Goal: Share content: Share content

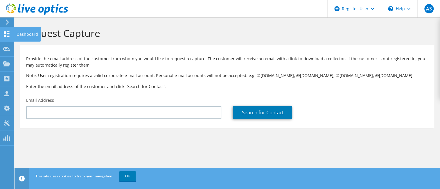
click at [7, 36] on use at bounding box center [7, 34] width 6 height 6
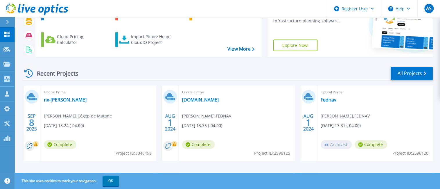
scroll to position [63, 0]
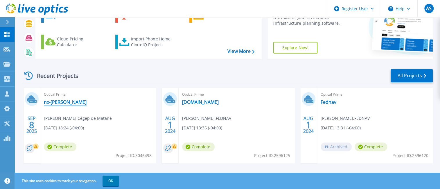
click at [59, 101] on link "nx-ingrid" at bounding box center [65, 102] width 43 height 6
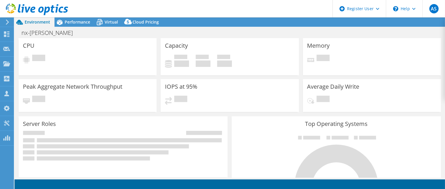
select select "USD"
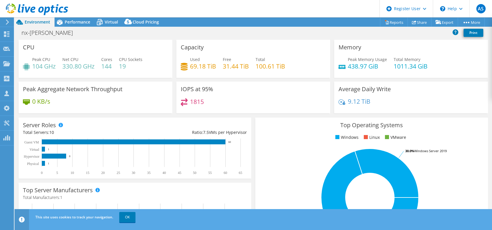
click at [0, 188] on html "AS Dell User Aurelie Sedzro Aurelie.Sedzro@Dell.com Dell My Profile Log Out \n …" at bounding box center [246, 115] width 492 height 230
click at [72, 20] on span "Performance" at bounding box center [78, 22] width 26 height 6
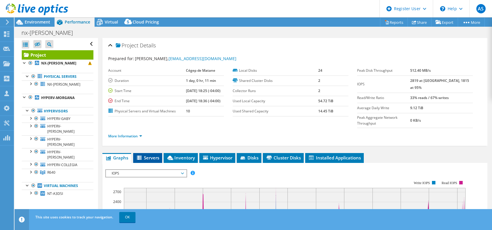
click at [154, 155] on span "Servers" at bounding box center [147, 158] width 23 height 6
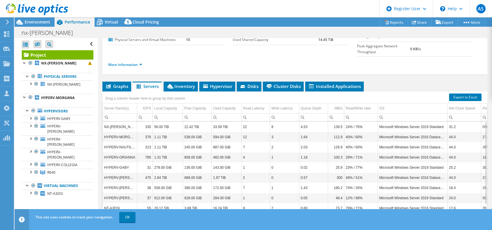
scroll to position [77, 0]
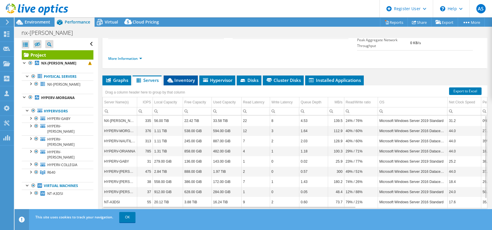
click at [178, 77] on span "Inventory" at bounding box center [181, 80] width 28 height 6
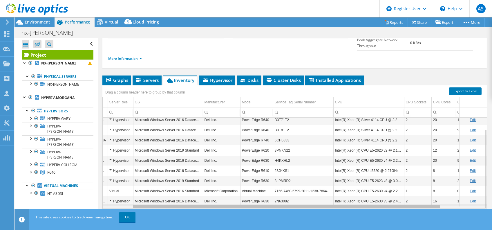
scroll to position [0, 23]
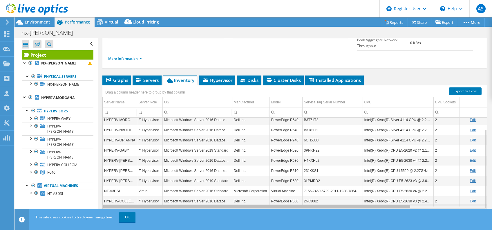
drag, startPoint x: 397, startPoint y: 195, endPoint x: 334, endPoint y: 196, distance: 62.7
click at [334, 188] on body "AS Dell User Aurelie Sedzro Aurelie.Sedzro@Dell.com Dell My Profile Log Out \n …" at bounding box center [246, 115] width 492 height 230
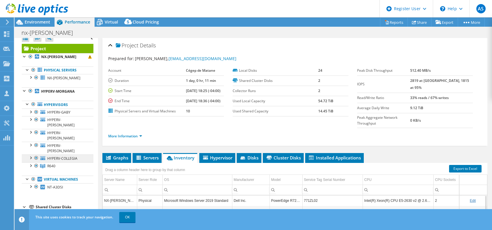
scroll to position [9, 0]
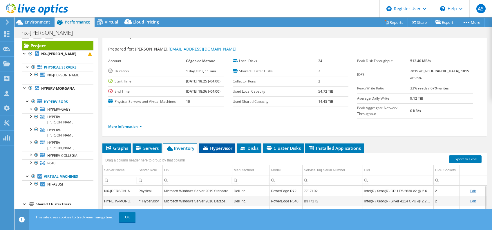
scroll to position [0, 0]
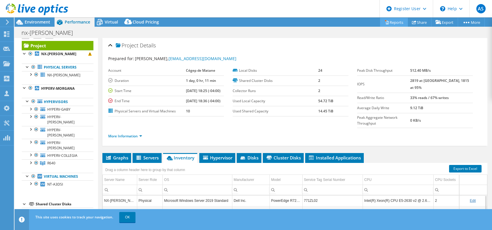
click at [391, 19] on link "Reports" at bounding box center [394, 22] width 28 height 9
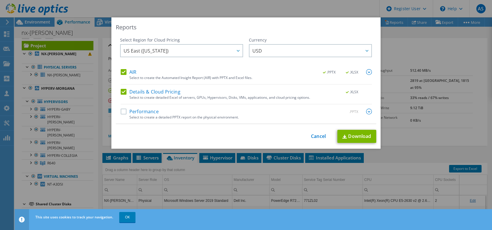
click at [411, 62] on div "Reports Select Region for Cloud Pricing Asia Pacific (Hong Kong) Asia Pacific (…" at bounding box center [246, 114] width 492 height 195
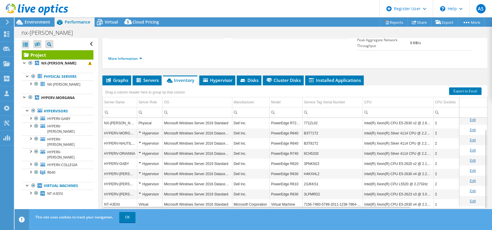
scroll to position [13, 0]
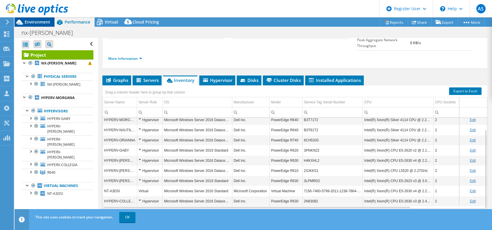
click at [40, 21] on span "Environment" at bounding box center [38, 22] width 26 height 6
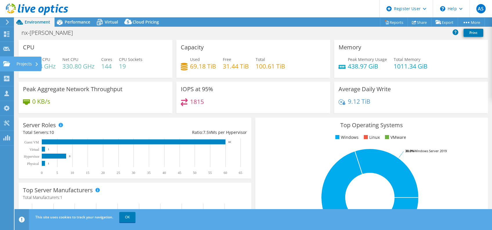
click at [9, 63] on icon at bounding box center [6, 64] width 7 height 6
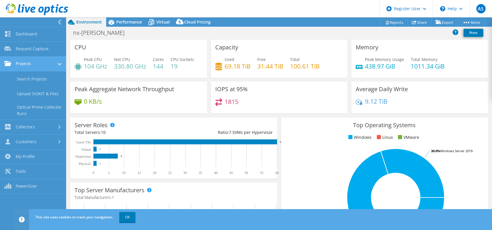
click at [24, 61] on link "Projects" at bounding box center [33, 64] width 66 height 15
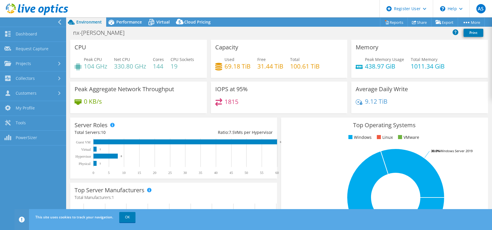
click at [28, 77] on link "Collectors" at bounding box center [33, 78] width 66 height 15
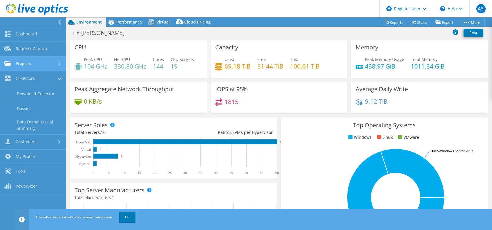
click at [30, 67] on link "Projects" at bounding box center [33, 64] width 66 height 15
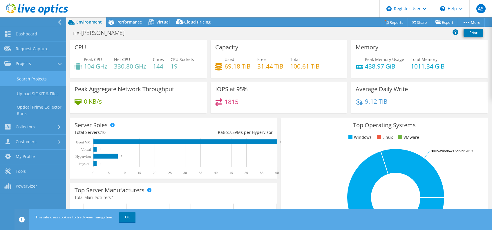
click at [32, 76] on link "Search Projects" at bounding box center [33, 78] width 66 height 15
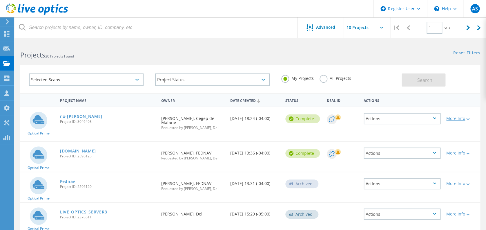
click at [467, 118] on icon at bounding box center [468, 119] width 3 height 2
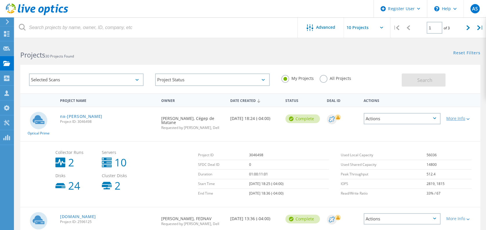
click at [463, 117] on div "More Info" at bounding box center [462, 118] width 31 height 4
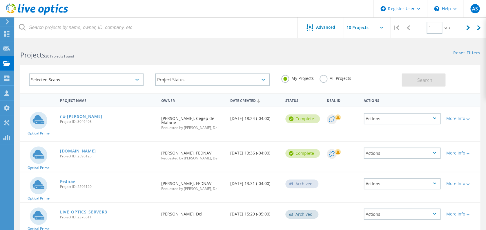
click at [135, 79] on div "Selected Scans" at bounding box center [86, 79] width 115 height 12
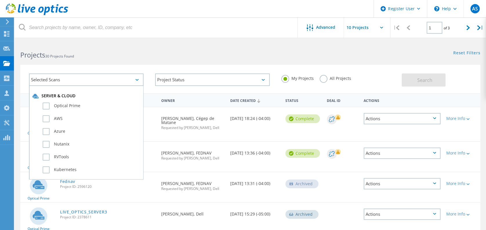
scroll to position [404, 0]
click at [164, 57] on h2 "Projects 30 Projects Found" at bounding box center [132, 55] width 224 height 10
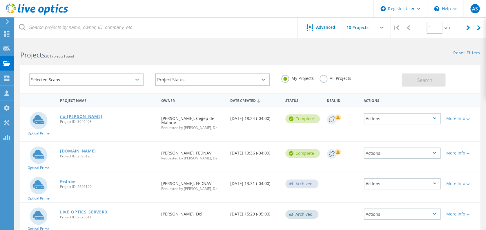
click at [74, 117] on link "nx-[PERSON_NAME]" at bounding box center [81, 116] width 42 height 4
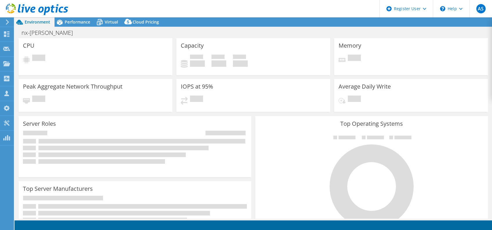
select select "USD"
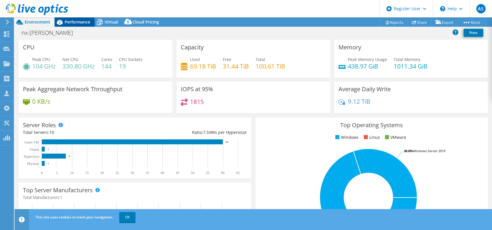
click at [73, 20] on span "Performance" at bounding box center [78, 22] width 26 height 6
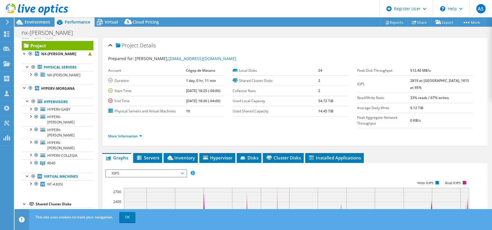
scroll to position [176, 0]
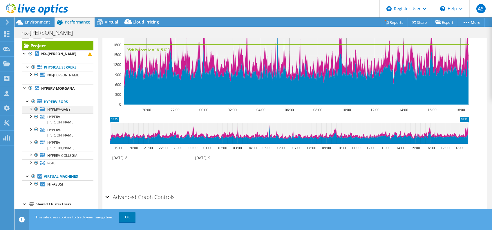
click at [30, 108] on div at bounding box center [31, 109] width 6 height 6
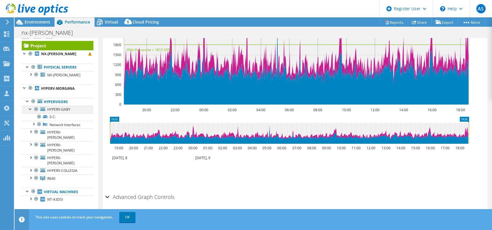
click at [30, 107] on div at bounding box center [31, 109] width 6 height 6
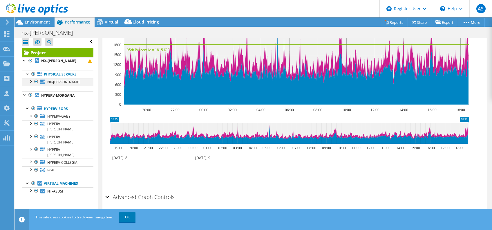
scroll to position [0, 0]
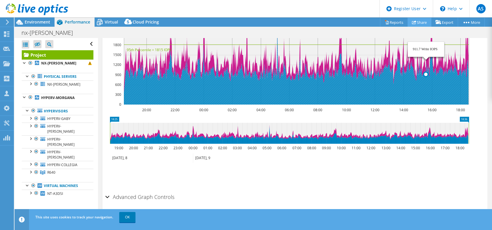
click at [422, 21] on link "Share" at bounding box center [420, 22] width 24 height 9
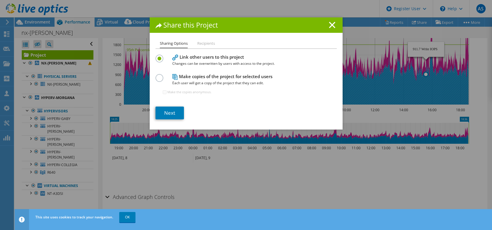
click at [204, 41] on li "Recipients" at bounding box center [206, 43] width 18 height 7
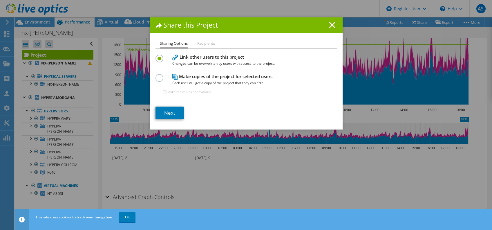
click at [156, 75] on label at bounding box center [161, 74] width 10 height 1
click at [0, 0] on input "radio" at bounding box center [0, 0] width 0 height 0
click at [157, 56] on label at bounding box center [161, 55] width 10 height 1
click at [0, 0] on input "radio" at bounding box center [0, 0] width 0 height 0
click at [175, 111] on link "Next" at bounding box center [170, 113] width 28 height 13
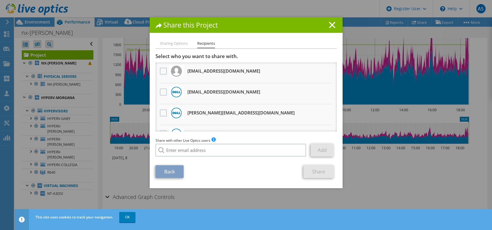
click at [171, 42] on li "Sharing Options" at bounding box center [174, 43] width 28 height 7
click at [173, 46] on li "Sharing Options" at bounding box center [174, 43] width 28 height 7
click at [177, 43] on li "Sharing Options" at bounding box center [174, 43] width 28 height 7
click at [331, 24] on icon at bounding box center [332, 25] width 6 height 6
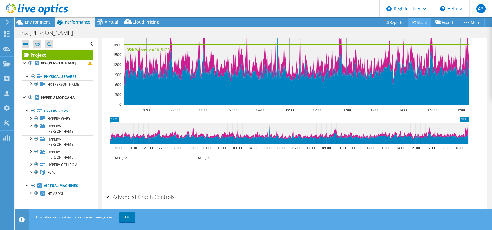
click at [423, 21] on link "Share" at bounding box center [420, 22] width 24 height 9
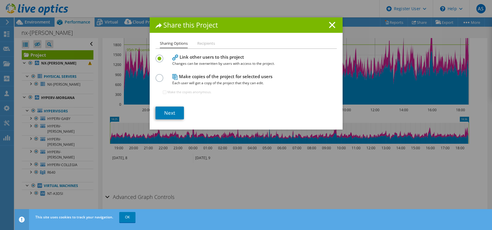
drag, startPoint x: 208, startPoint y: 55, endPoint x: 161, endPoint y: 55, distance: 46.7
click at [161, 55] on div "Link other users to this project Changes can be overwritten by users with acces…" at bounding box center [246, 60] width 181 height 14
copy div "Link other users to this project"
click at [168, 111] on link "Next" at bounding box center [170, 113] width 28 height 13
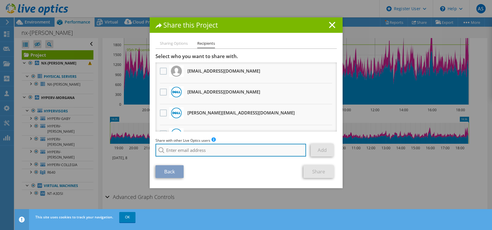
click at [185, 155] on input "search" at bounding box center [231, 150] width 151 height 13
click at [189, 153] on input "ernesto" at bounding box center [231, 150] width 151 height 13
type input "woodville"
drag, startPoint x: 219, startPoint y: 146, endPoint x: 138, endPoint y: 142, distance: 81.4
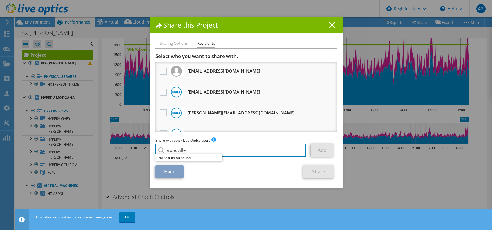
click at [138, 142] on div "Share this Project Sharing Options Recipients Link other users to this project …" at bounding box center [246, 114] width 492 height 195
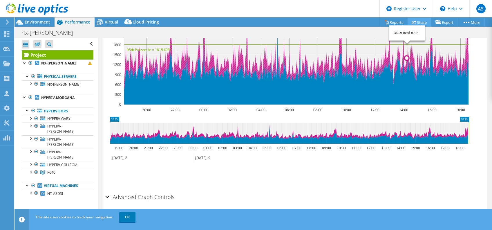
click at [417, 21] on link "Share" at bounding box center [420, 22] width 24 height 9
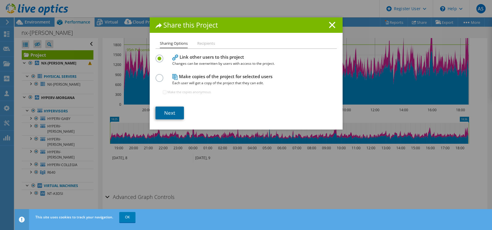
click at [170, 112] on link "Next" at bounding box center [170, 113] width 28 height 13
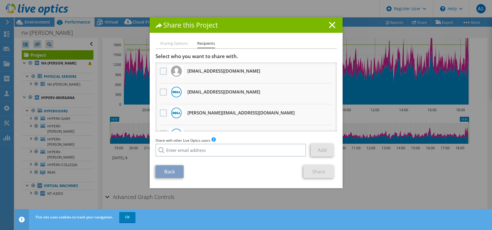
scroll to position [180, 0]
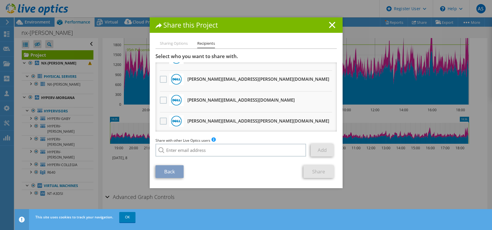
click at [160, 118] on label at bounding box center [164, 121] width 8 height 7
click at [0, 0] on input "checkbox" at bounding box center [0, 0] width 0 height 0
click at [160, 98] on label at bounding box center [164, 100] width 8 height 7
click at [0, 0] on input "checkbox" at bounding box center [0, 0] width 0 height 0
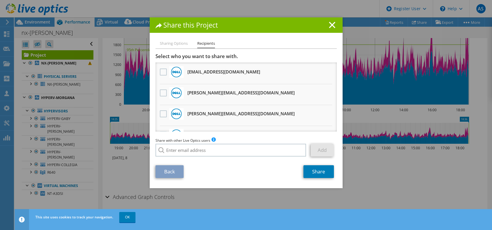
scroll to position [23, 0]
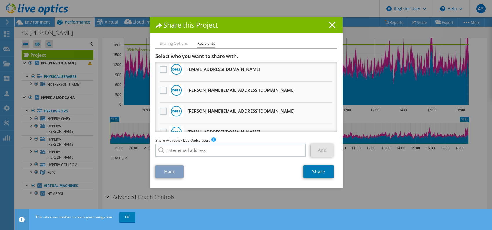
click at [161, 112] on label at bounding box center [164, 111] width 8 height 7
click at [0, 0] on input "checkbox" at bounding box center [0, 0] width 0 height 0
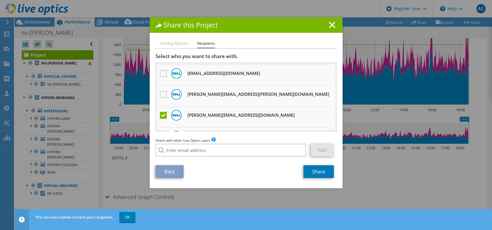
scroll to position [180, 0]
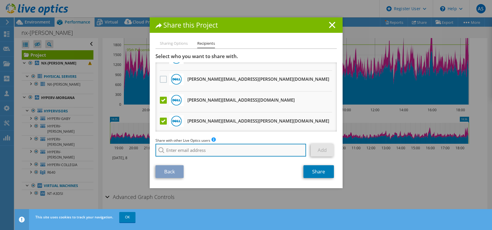
click at [229, 150] on input "search" at bounding box center [231, 150] width 151 height 13
paste input "ernestoraul.alemanmesa@dell.com"
type input "ErnestoRaul.AlemanMesa@dell.com"
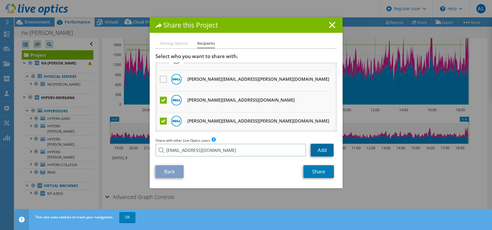
click at [319, 150] on link "Add" at bounding box center [322, 150] width 23 height 13
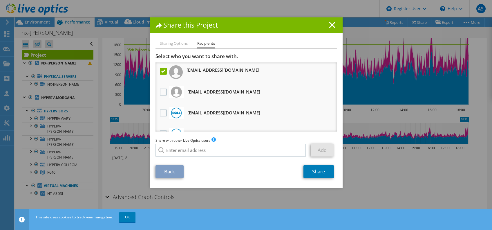
click at [160, 70] on label at bounding box center [164, 71] width 8 height 7
click at [0, 0] on input "checkbox" at bounding box center [0, 0] width 0 height 0
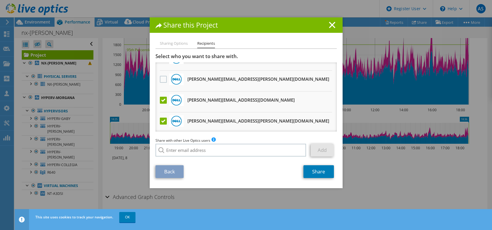
click at [163, 97] on label at bounding box center [164, 100] width 8 height 7
click at [0, 0] on input "checkbox" at bounding box center [0, 0] width 0 height 0
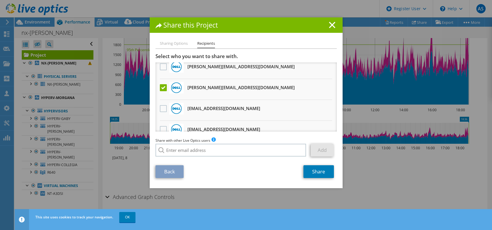
scroll to position [78, 0]
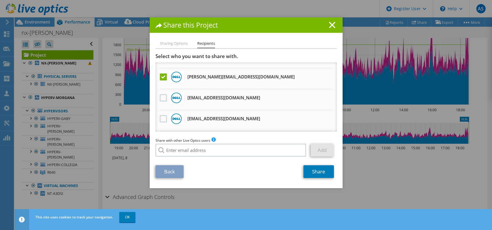
click at [160, 75] on label at bounding box center [164, 76] width 8 height 7
click at [0, 0] on input "checkbox" at bounding box center [0, 0] width 0 height 0
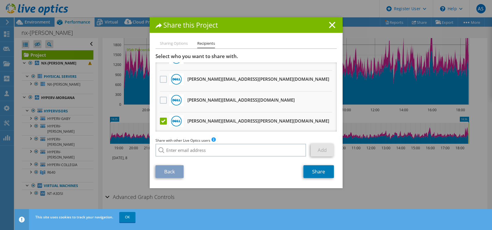
scroll to position [0, 0]
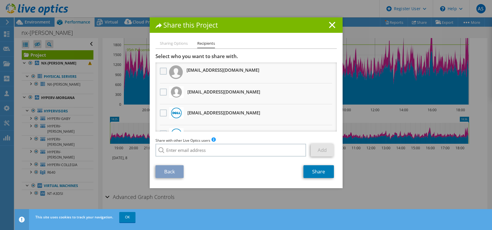
click at [160, 70] on label at bounding box center [164, 71] width 8 height 7
click at [0, 0] on input "checkbox" at bounding box center [0, 0] width 0 height 0
click at [316, 175] on link "Share" at bounding box center [319, 171] width 30 height 13
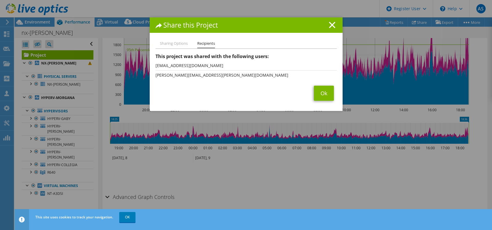
click at [146, 94] on div "Share this Project Sharing Options Recipients Link other users to this project …" at bounding box center [246, 114] width 492 height 195
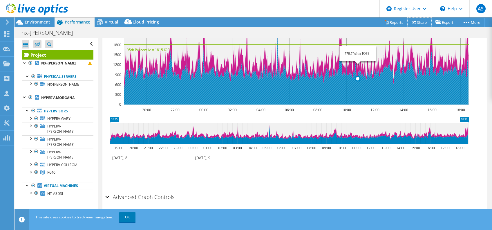
click at [418, 20] on link "Share" at bounding box center [420, 22] width 24 height 9
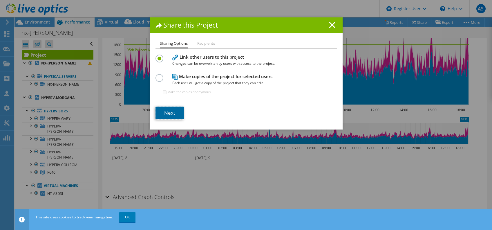
click at [176, 111] on link "Next" at bounding box center [170, 113] width 28 height 13
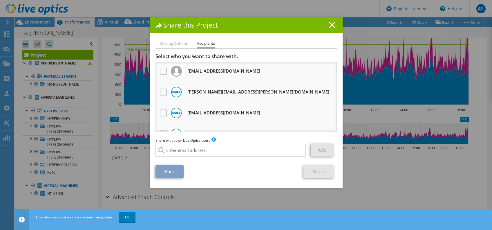
click at [150, 135] on div "Sharing Options Recipients Link other users to this project Changes can be over…" at bounding box center [246, 114] width 193 height 148
click at [360, 150] on div "Share this Project Sharing Options Recipients Link other users to this project …" at bounding box center [246, 114] width 492 height 195
